Goal: Transaction & Acquisition: Obtain resource

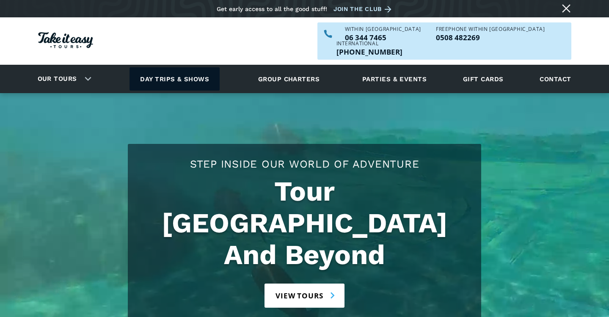
click at [190, 67] on link "Day trips & shows" at bounding box center [174, 78] width 90 height 23
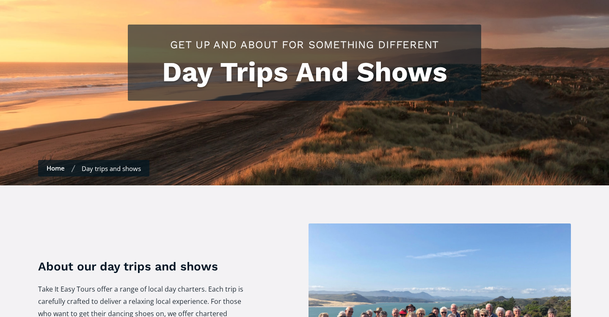
scroll to position [119, 0]
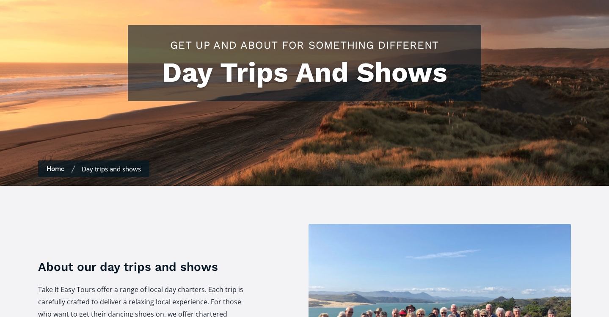
click at [56, 164] on link "Home" at bounding box center [56, 168] width 18 height 8
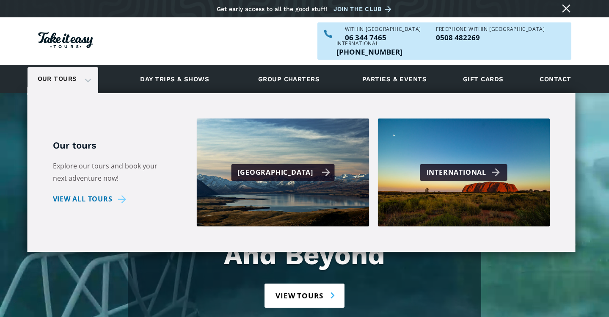
click at [298, 166] on div "[GEOGRAPHIC_DATA]" at bounding box center [283, 172] width 93 height 12
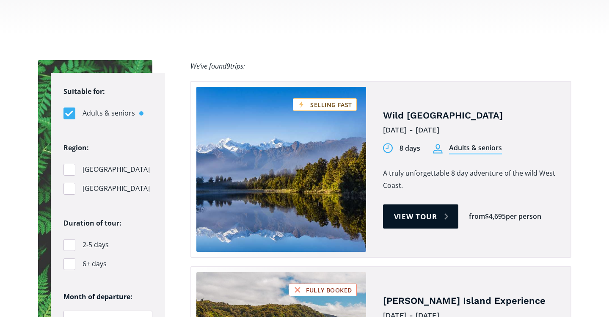
scroll to position [512, 0]
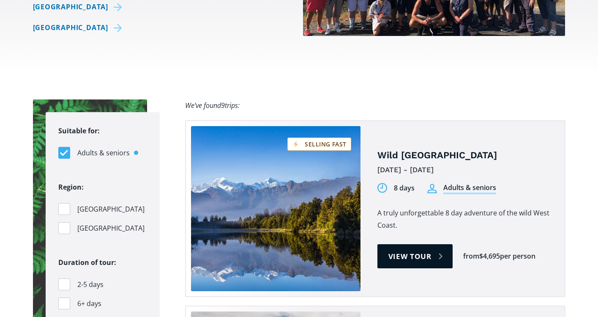
scroll to position [0, 0]
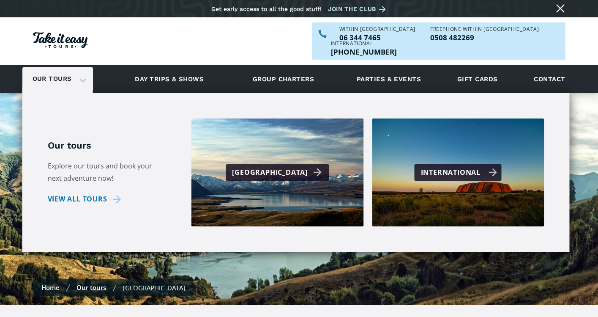
click at [487, 166] on div "International" at bounding box center [459, 172] width 77 height 12
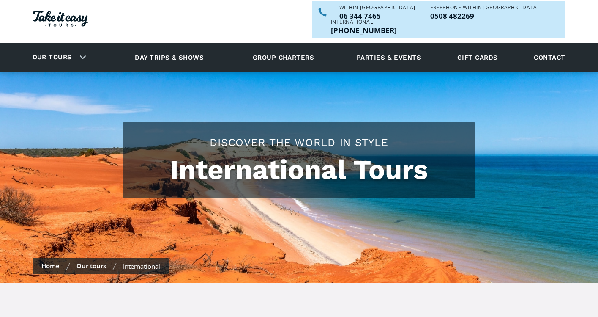
scroll to position [143, 0]
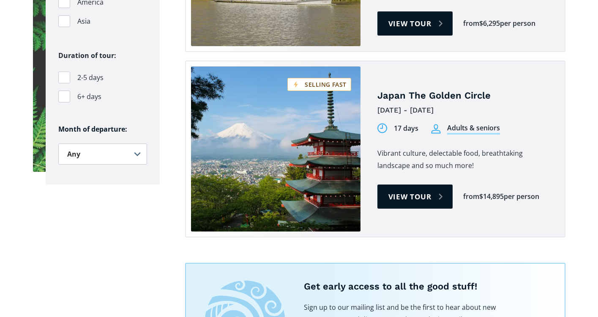
click at [596, 101] on section "Suitable for: Adults & seniors Students Region: [GEOGRAPHIC_DATA] [GEOGRAPHIC_D…" at bounding box center [299, 117] width 598 height 576
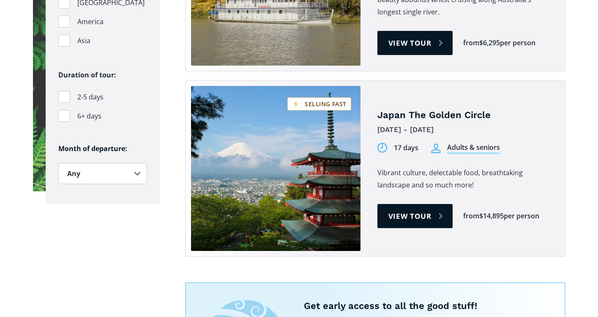
scroll to position [705, 0]
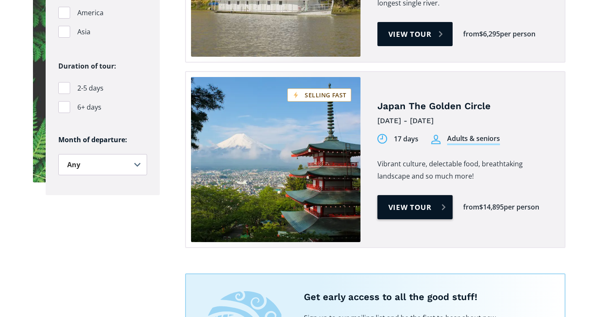
click at [436, 195] on link "View tour" at bounding box center [416, 207] width 76 height 24
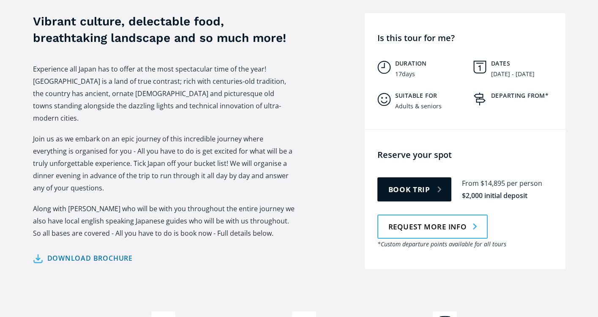
scroll to position [347, 0]
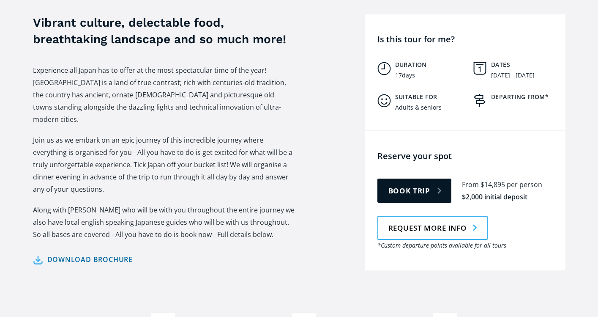
click at [55, 253] on link "Download brochure" at bounding box center [83, 259] width 100 height 12
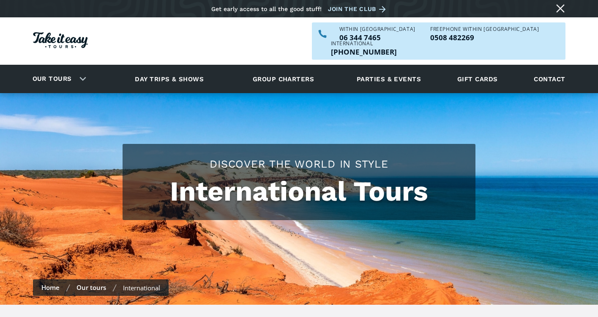
scroll to position [705, 0]
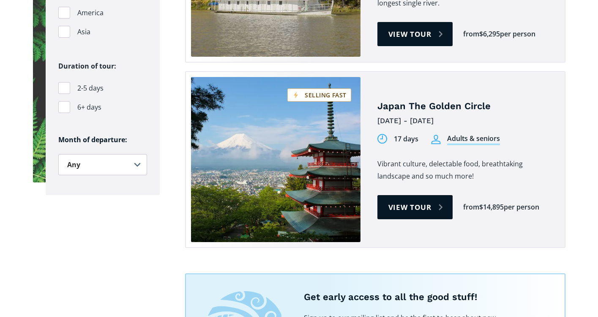
click at [581, 253] on section "Suitable for: Adults & seniors Students Region: Australia Pacific Islands Ameri…" at bounding box center [299, 128] width 598 height 576
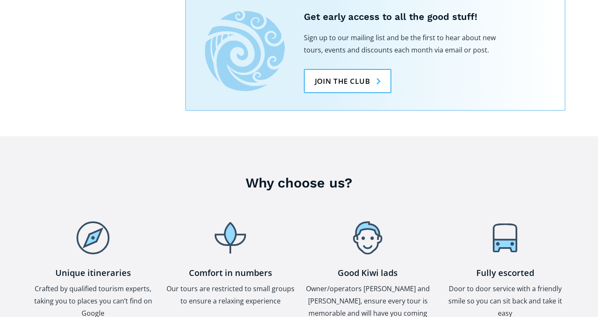
scroll to position [990, 0]
